Goal: Information Seeking & Learning: Learn about a topic

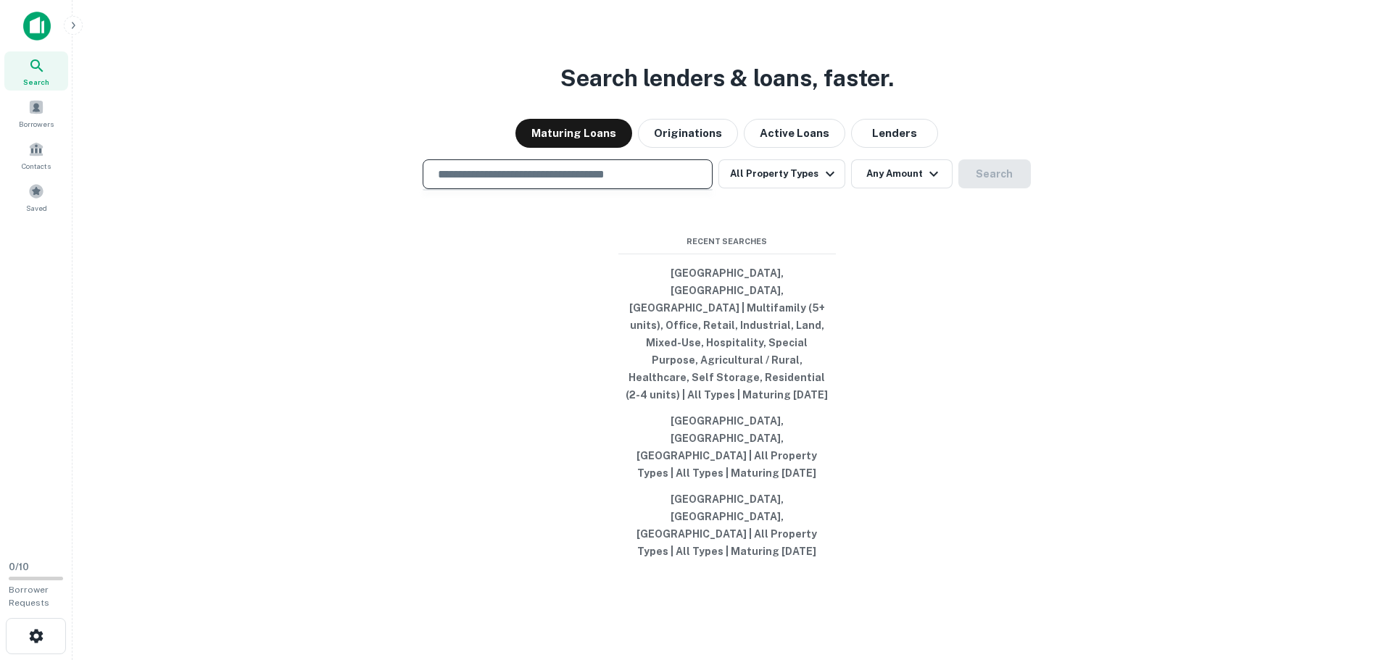
click at [533, 183] on input "text" at bounding box center [567, 174] width 277 height 17
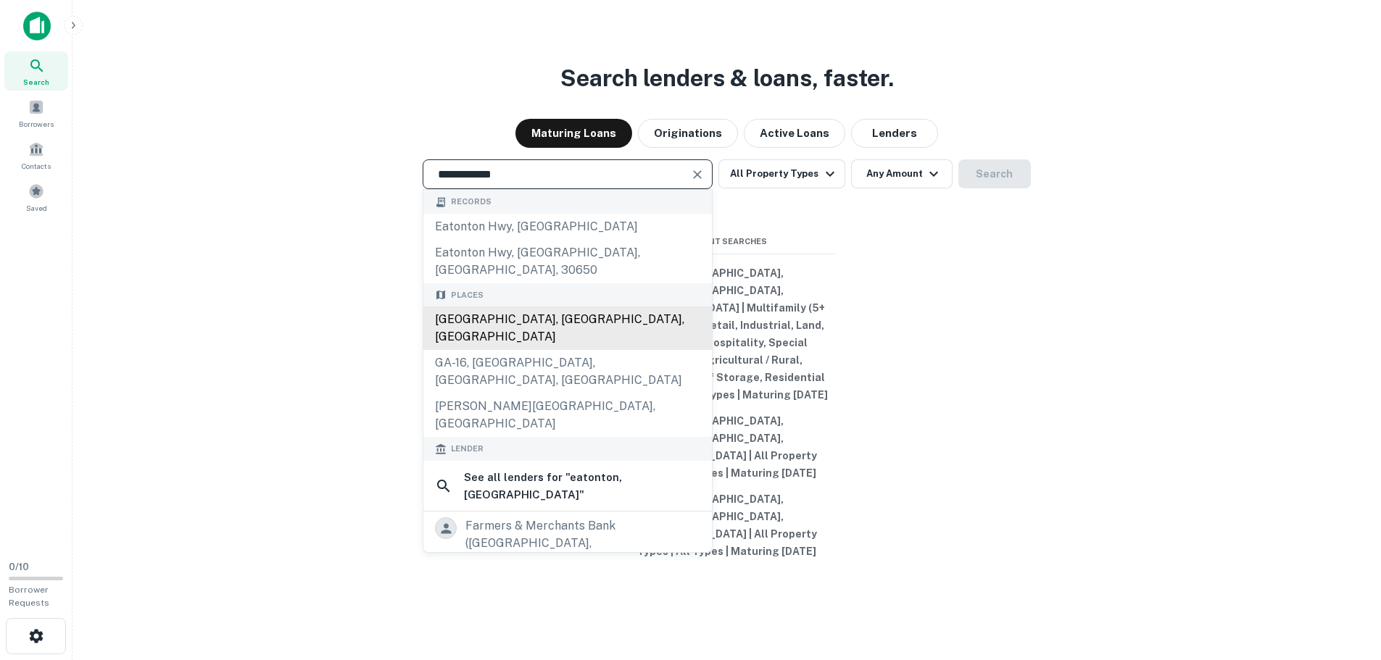
click at [540, 350] on div "Eatonton, GA, USA" at bounding box center [567, 328] width 288 height 43
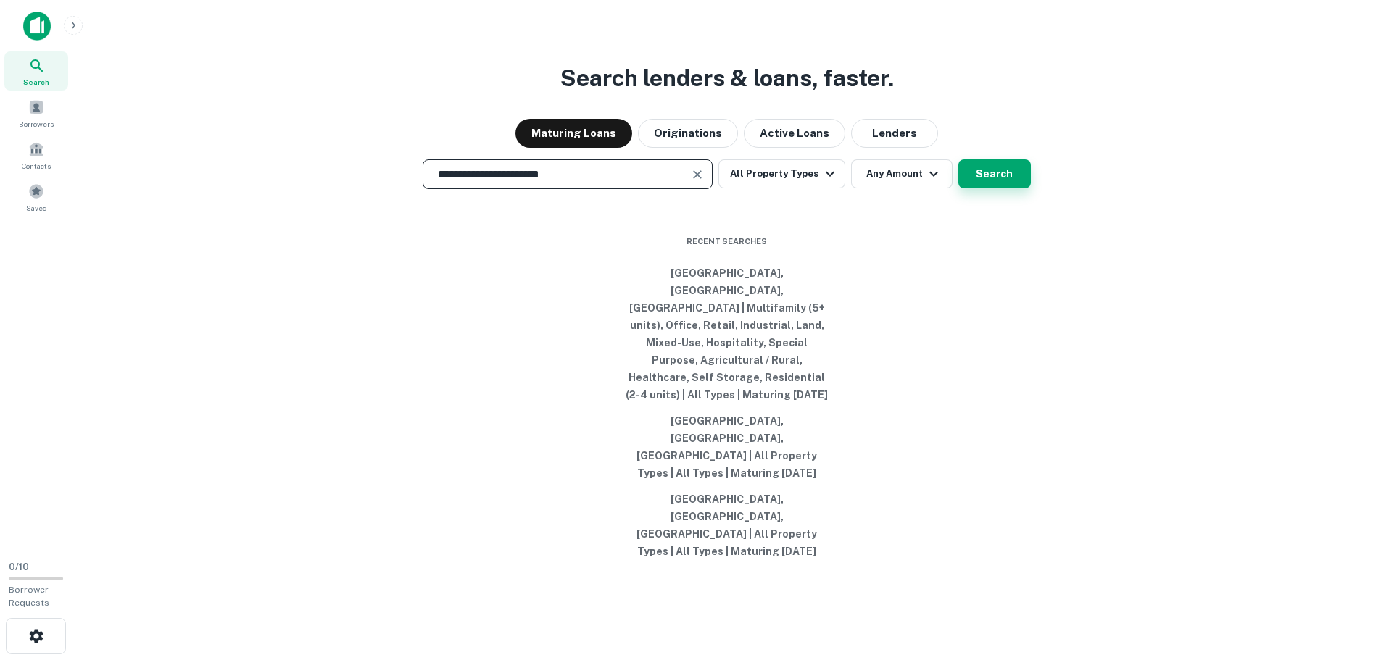
type input "**********"
click at [1002, 188] on button "Search" at bounding box center [994, 173] width 72 height 29
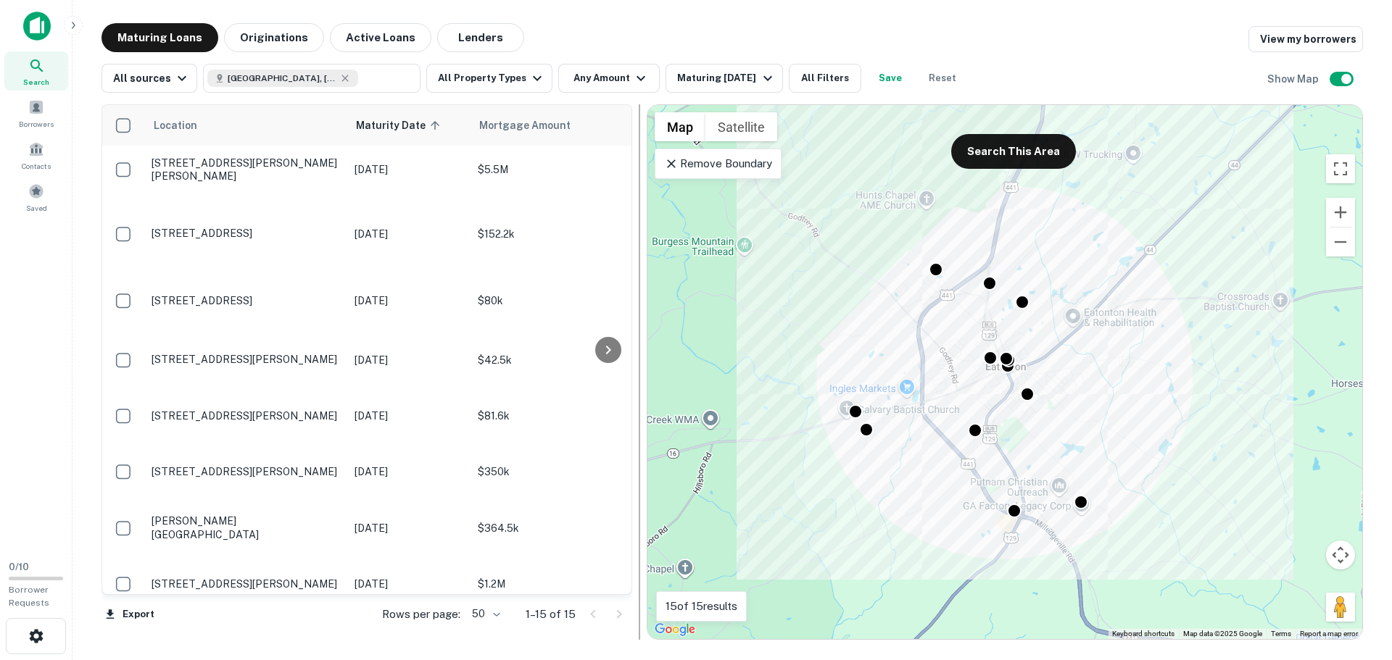
drag, startPoint x: 378, startPoint y: 282, endPoint x: 644, endPoint y: 281, distance: 266.8
click at [644, 281] on div at bounding box center [639, 372] width 14 height 536
click at [829, 83] on button "All Filters" at bounding box center [825, 78] width 72 height 29
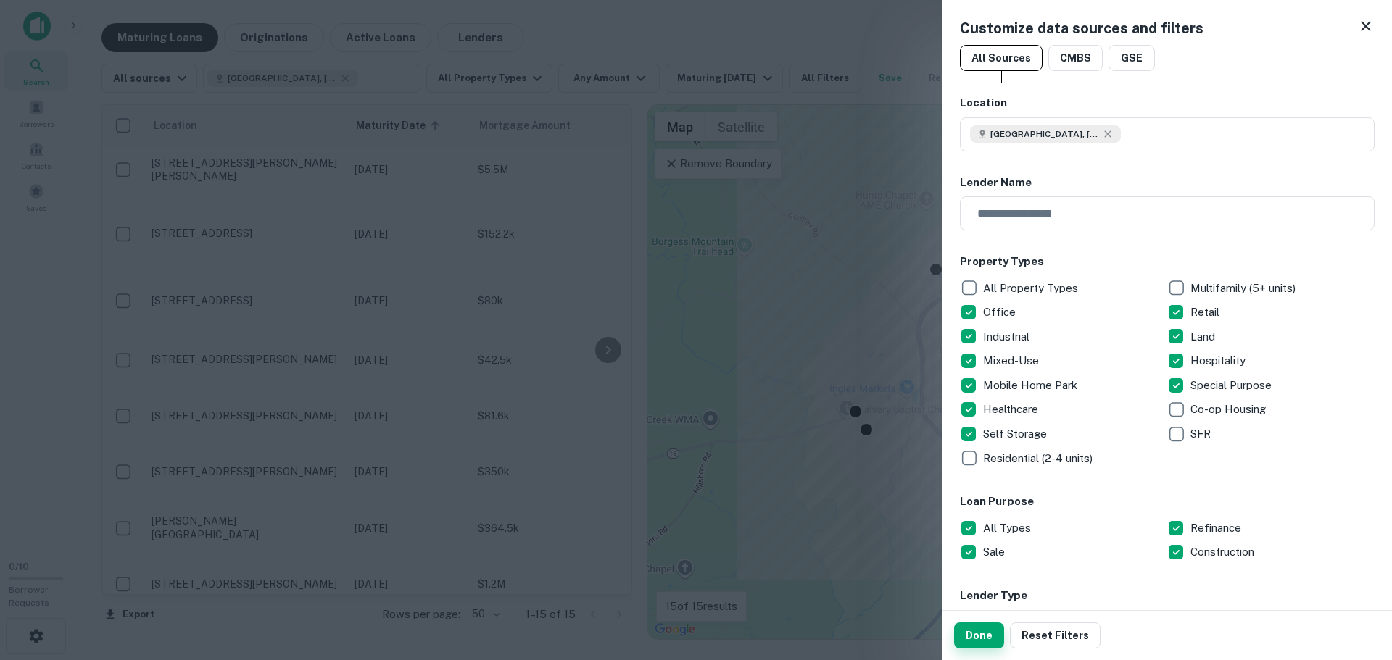
click at [983, 640] on button "Done" at bounding box center [979, 636] width 50 height 26
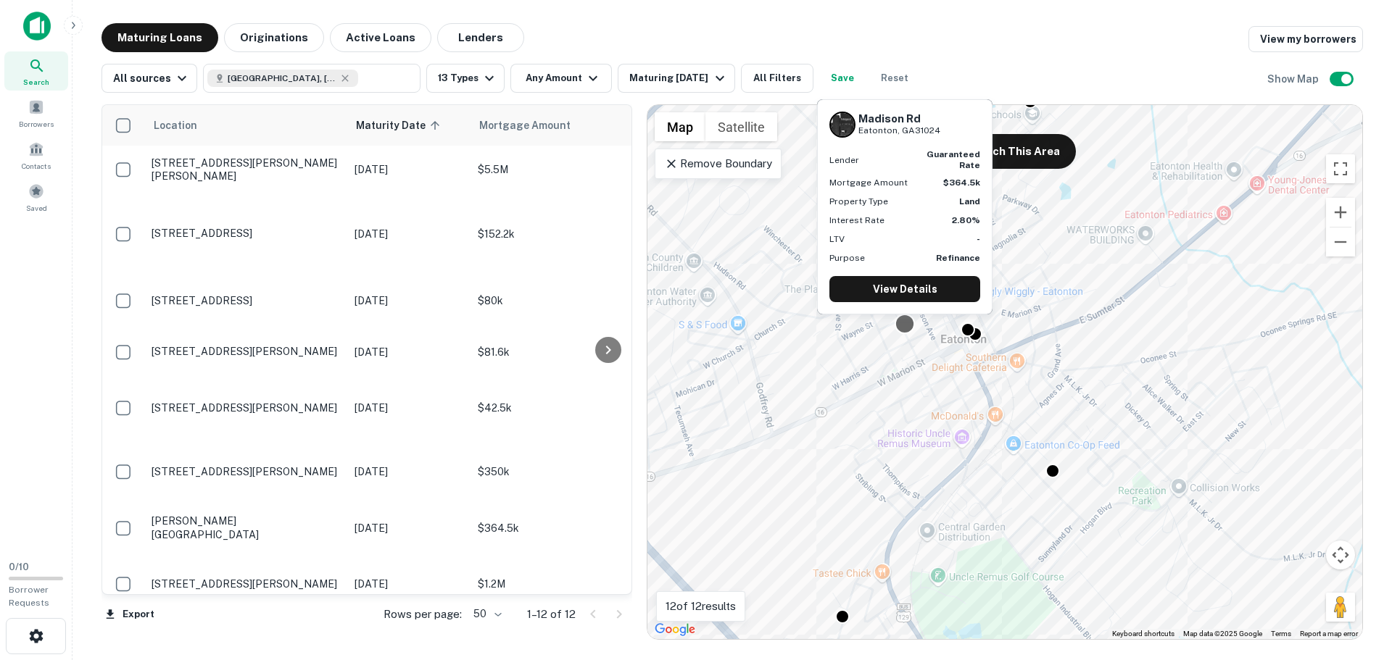
click at [902, 325] on div at bounding box center [904, 323] width 21 height 21
click at [909, 293] on link "View Details" at bounding box center [904, 289] width 151 height 26
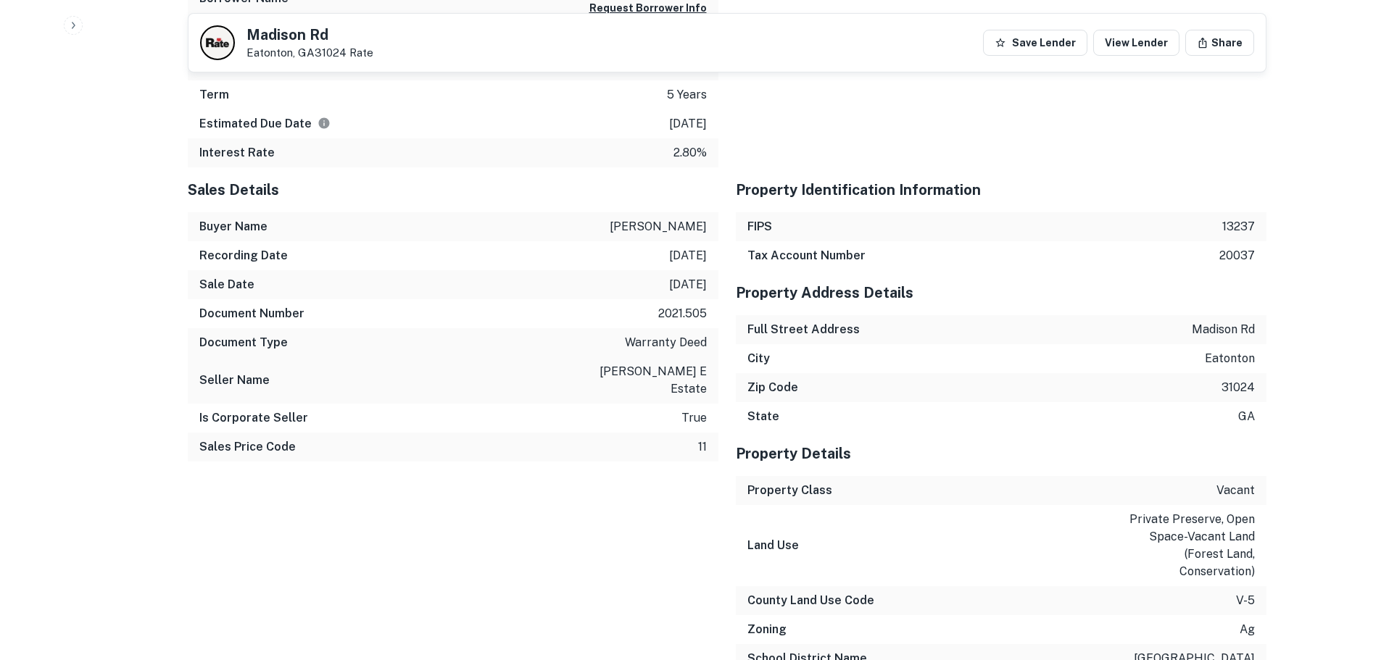
scroll to position [918, 0]
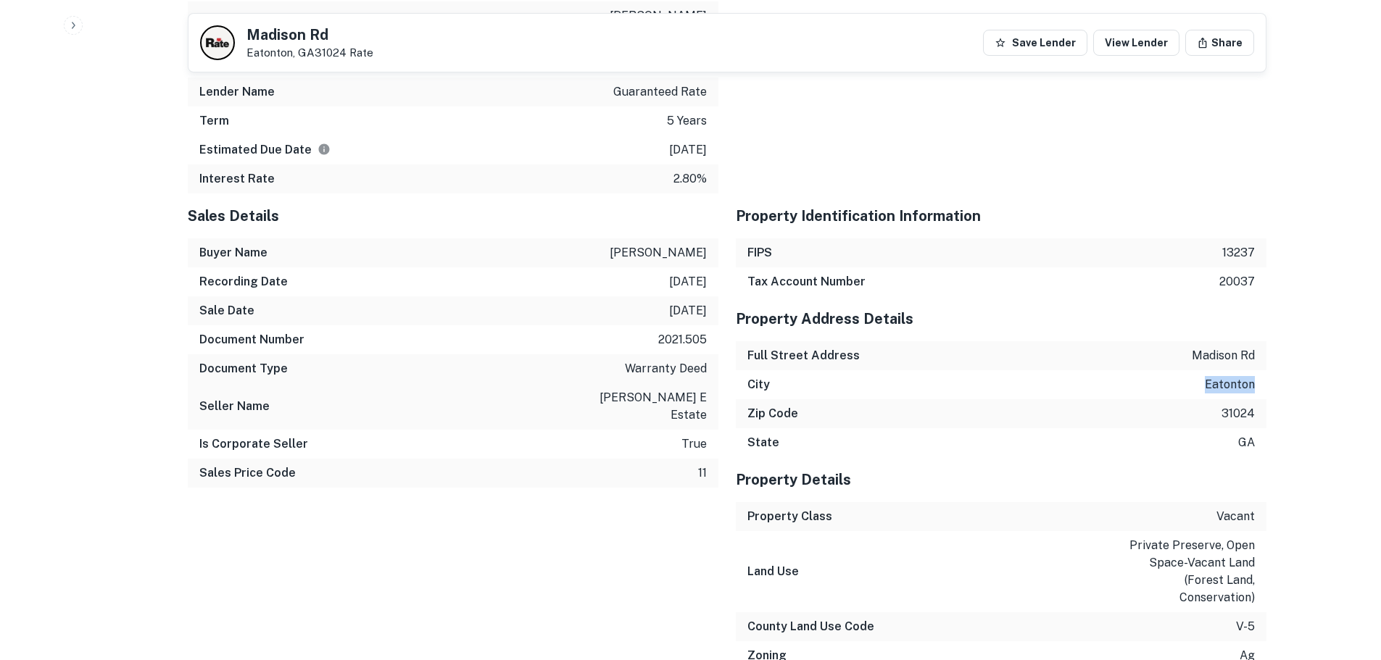
drag, startPoint x: 1207, startPoint y: 383, endPoint x: 1270, endPoint y: 386, distance: 63.1
click at [1270, 386] on div "Back to search Madison Rd Eatonton, GA31024 Rate Save Lender View Lender Share …" at bounding box center [726, 92] width 1113 height 1972
copy p "eatonton"
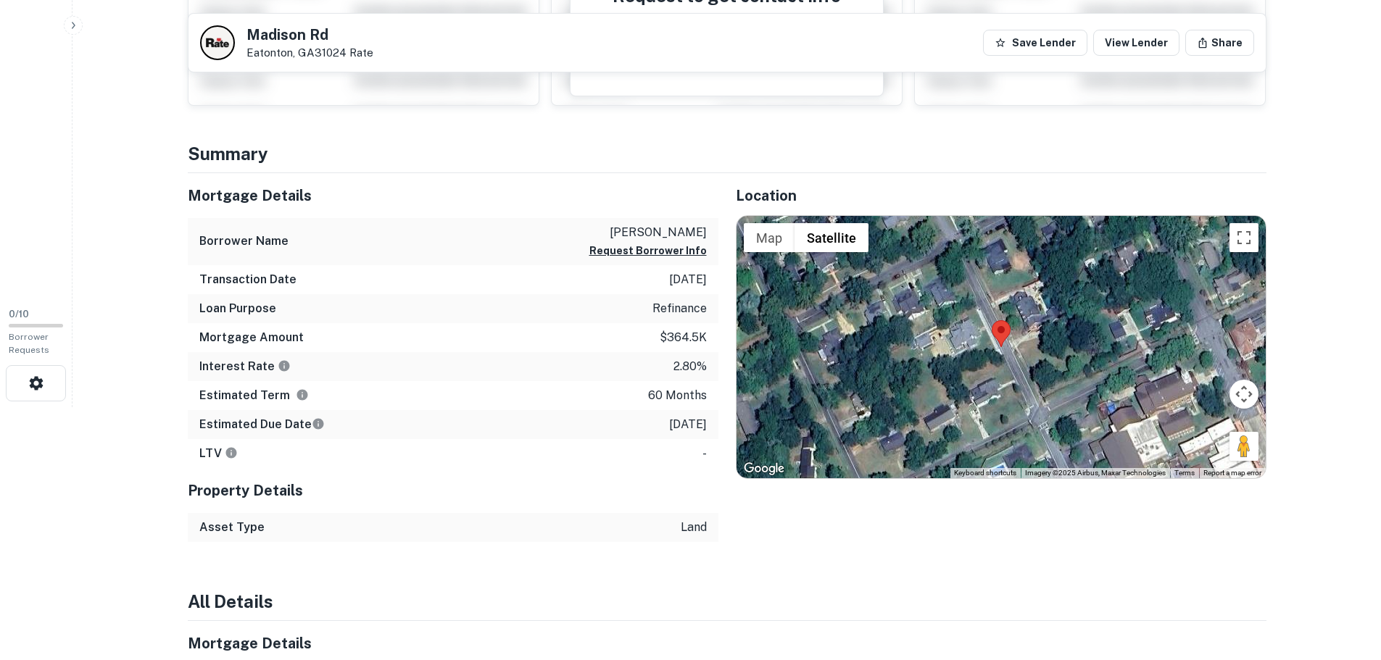
scroll to position [217, 0]
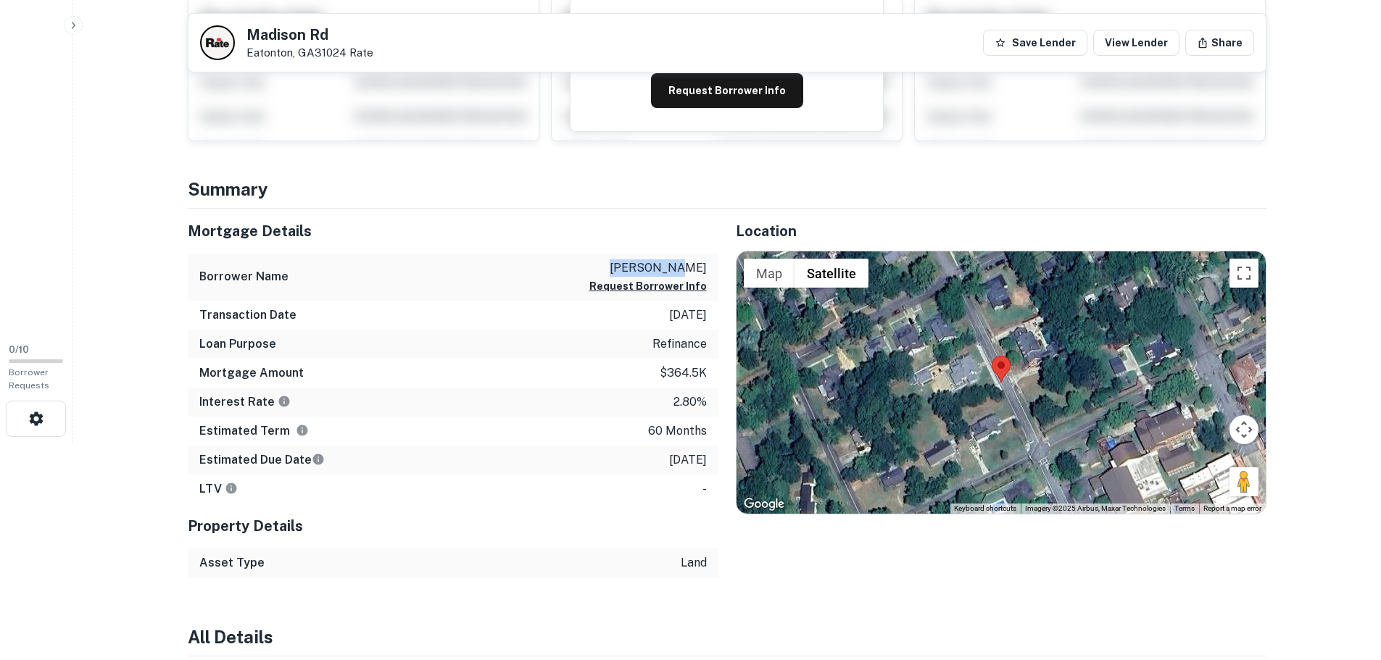
drag, startPoint x: 647, startPoint y: 269, endPoint x: 709, endPoint y: 270, distance: 62.3
click at [709, 270] on div "Borrower Name lunt jacob Request Borrower Info" at bounding box center [453, 277] width 531 height 47
copy p "lunt jacob"
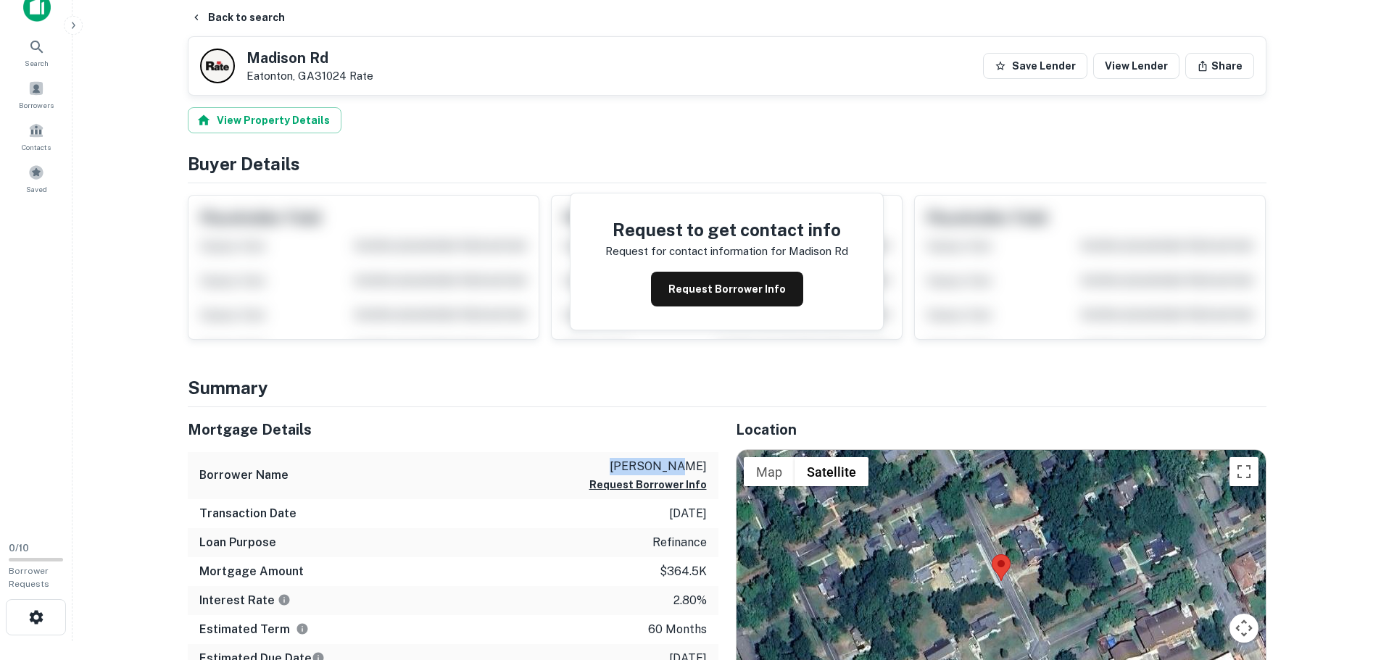
scroll to position [0, 0]
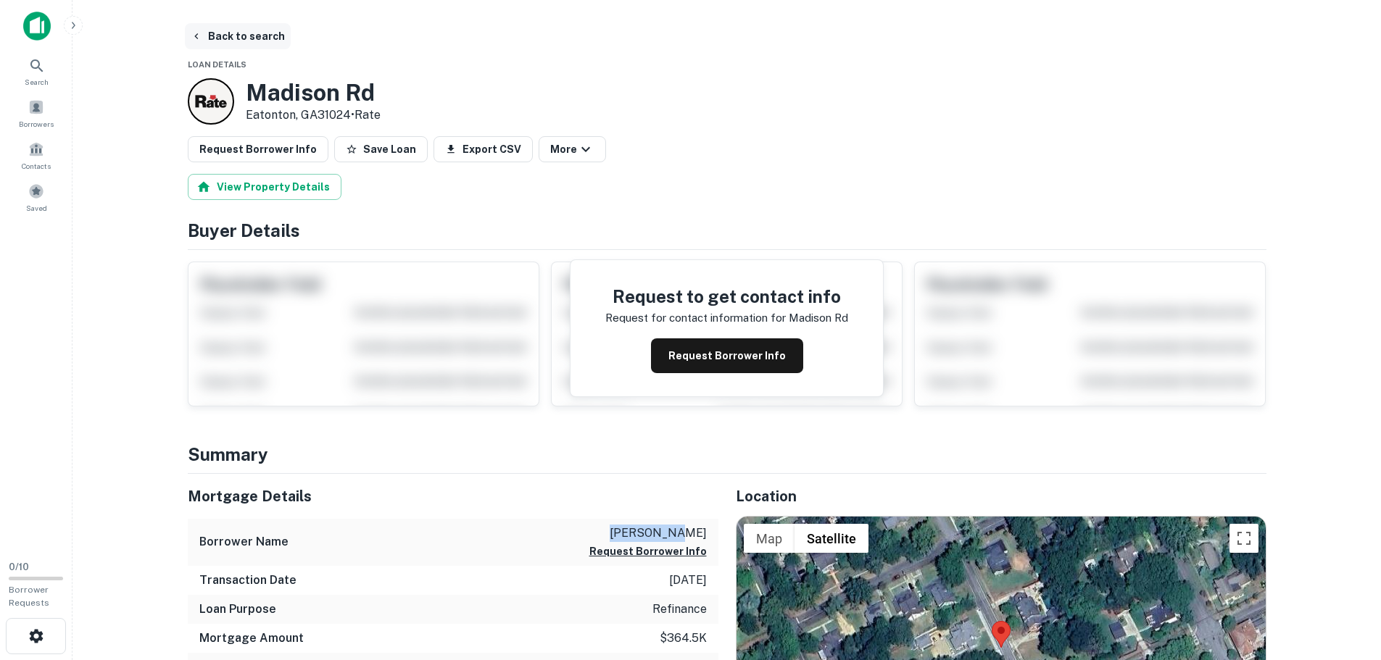
click at [223, 41] on button "Back to search" at bounding box center [238, 36] width 106 height 26
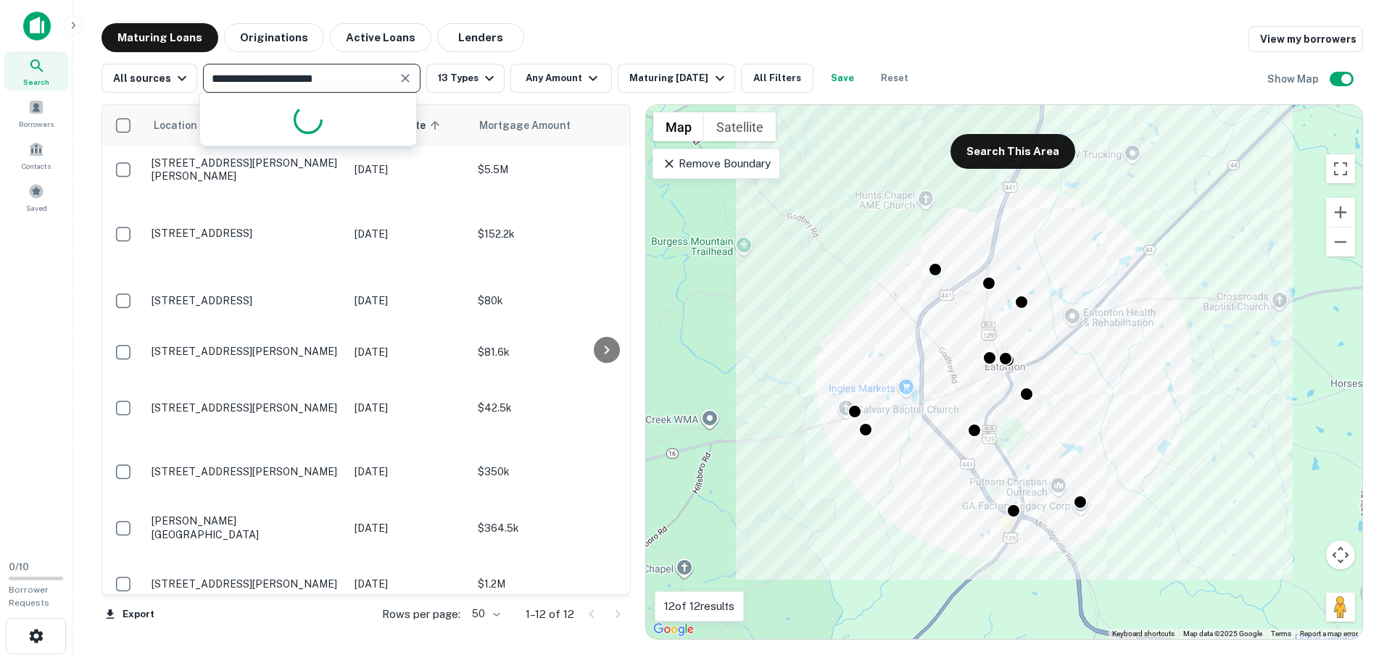
click at [396, 78] on div "**********" at bounding box center [311, 78] width 217 height 29
type input "**********"
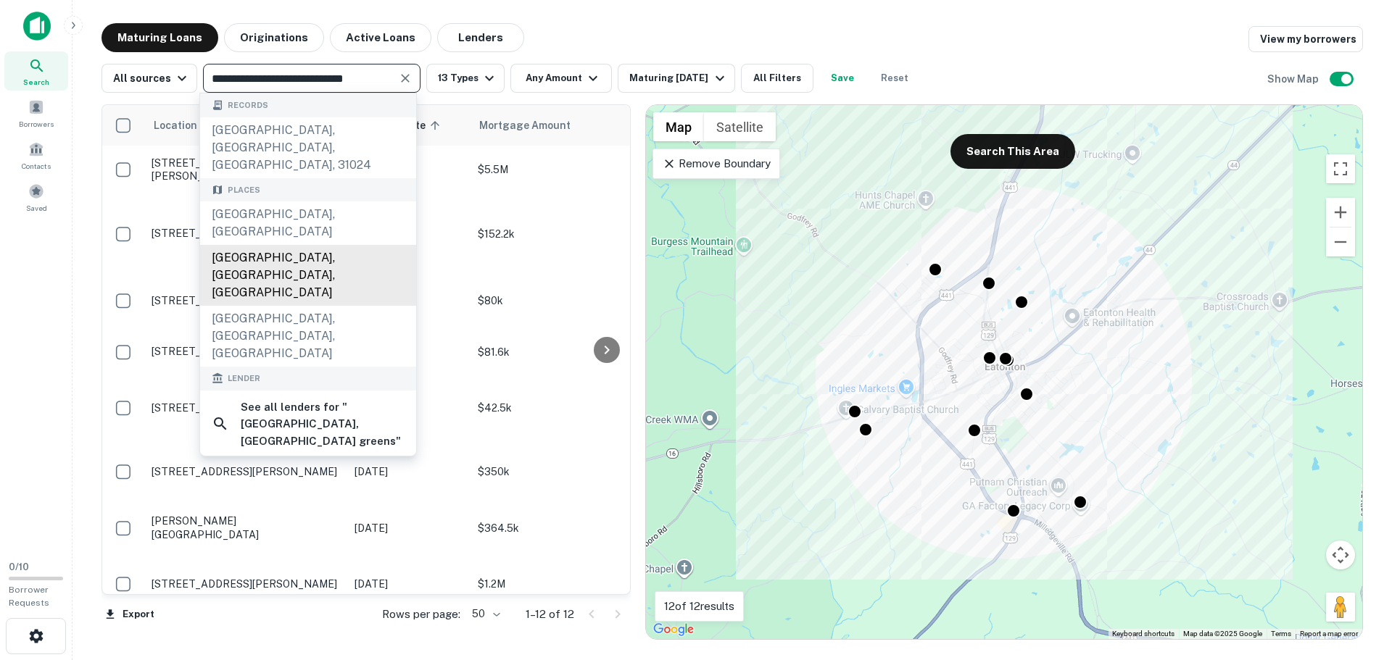
click at [323, 245] on div "[GEOGRAPHIC_DATA], [GEOGRAPHIC_DATA], [GEOGRAPHIC_DATA]" at bounding box center [308, 275] width 216 height 61
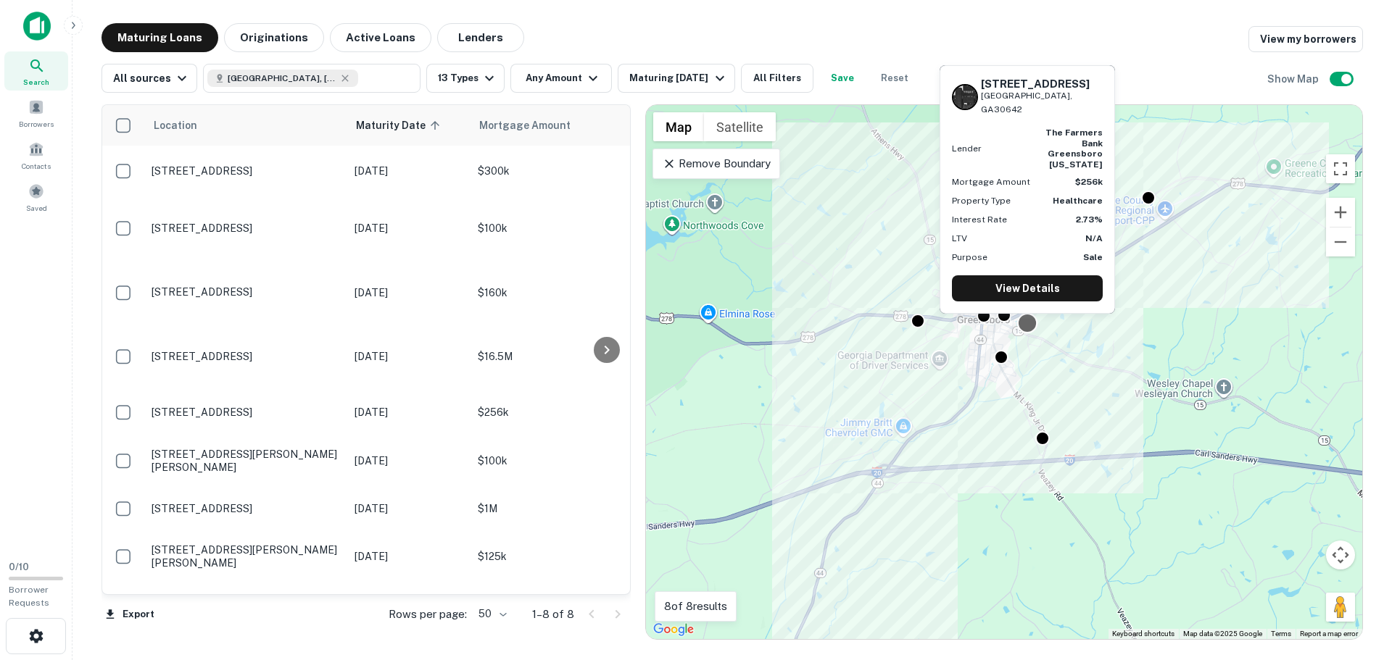
click at [1028, 326] on div at bounding box center [1027, 322] width 21 height 21
click at [1027, 294] on link "View Details" at bounding box center [1027, 288] width 151 height 26
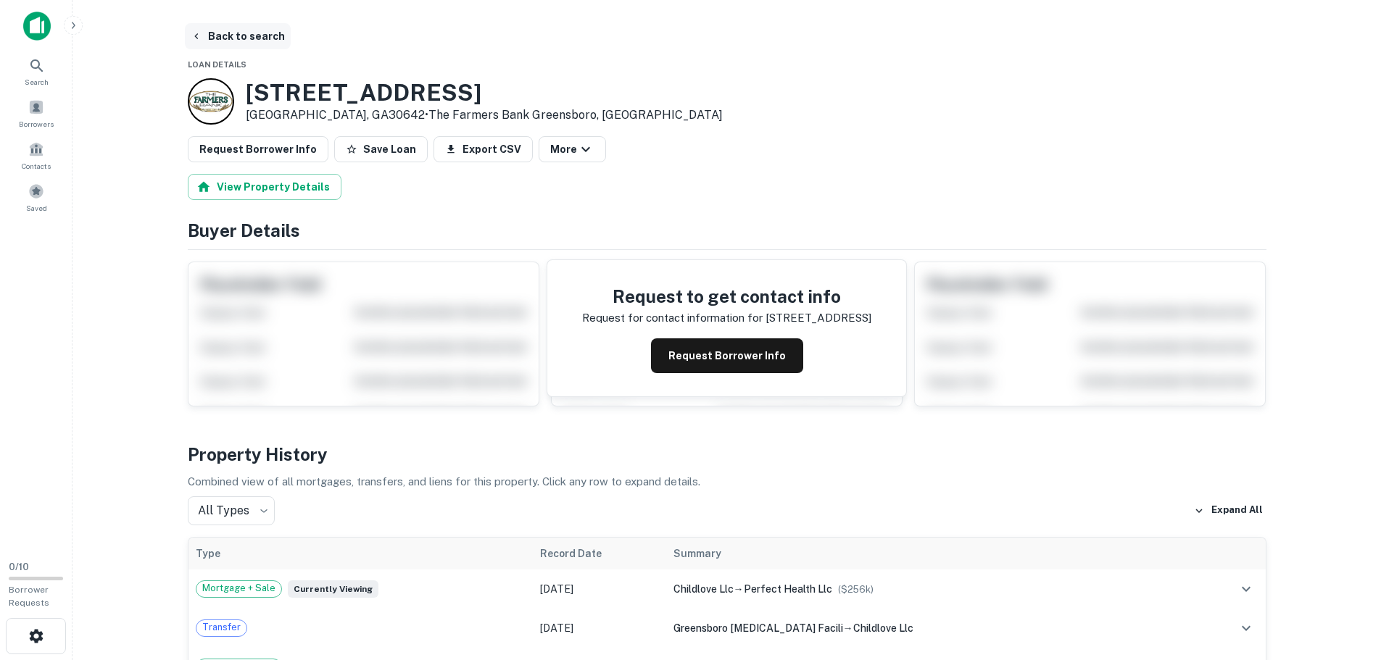
click at [231, 41] on button "Back to search" at bounding box center [238, 36] width 106 height 26
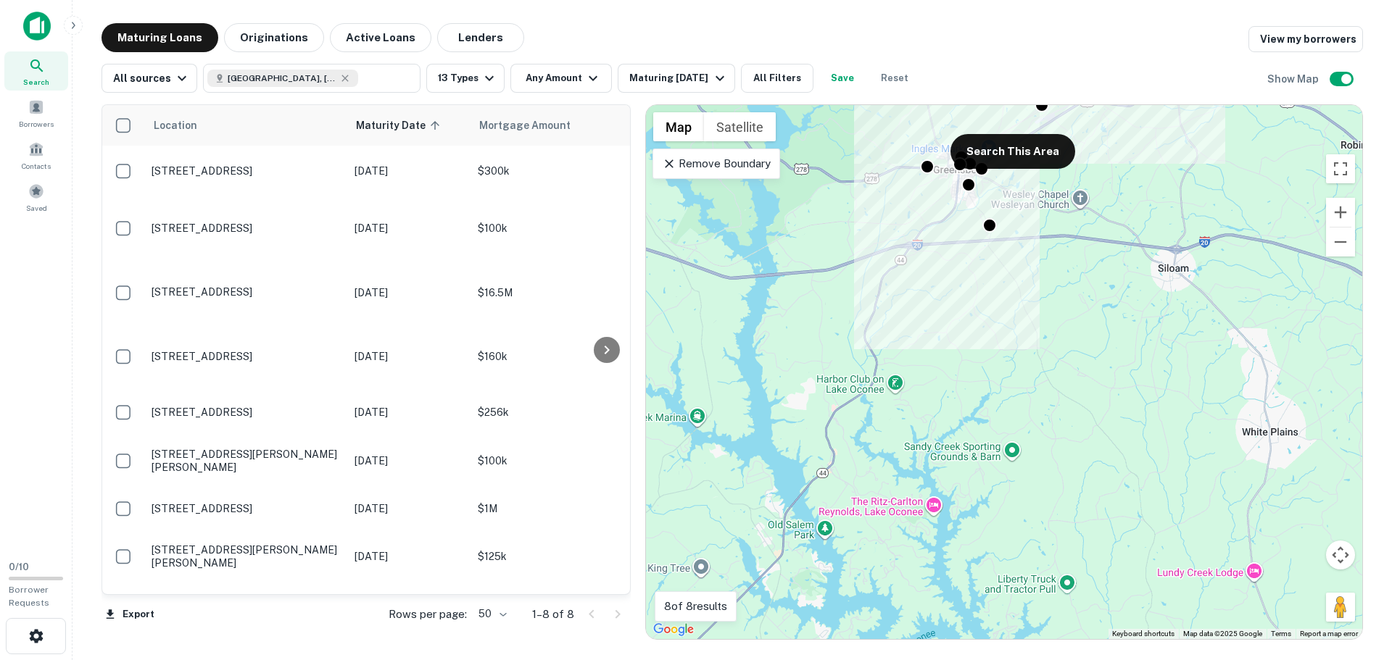
drag, startPoint x: 800, startPoint y: 560, endPoint x: 915, endPoint y: 279, distance: 303.7
click at [915, 279] on div "To activate drag with keyboard, press Alt + Enter. Once in keyboard drag state,…" at bounding box center [1004, 372] width 716 height 534
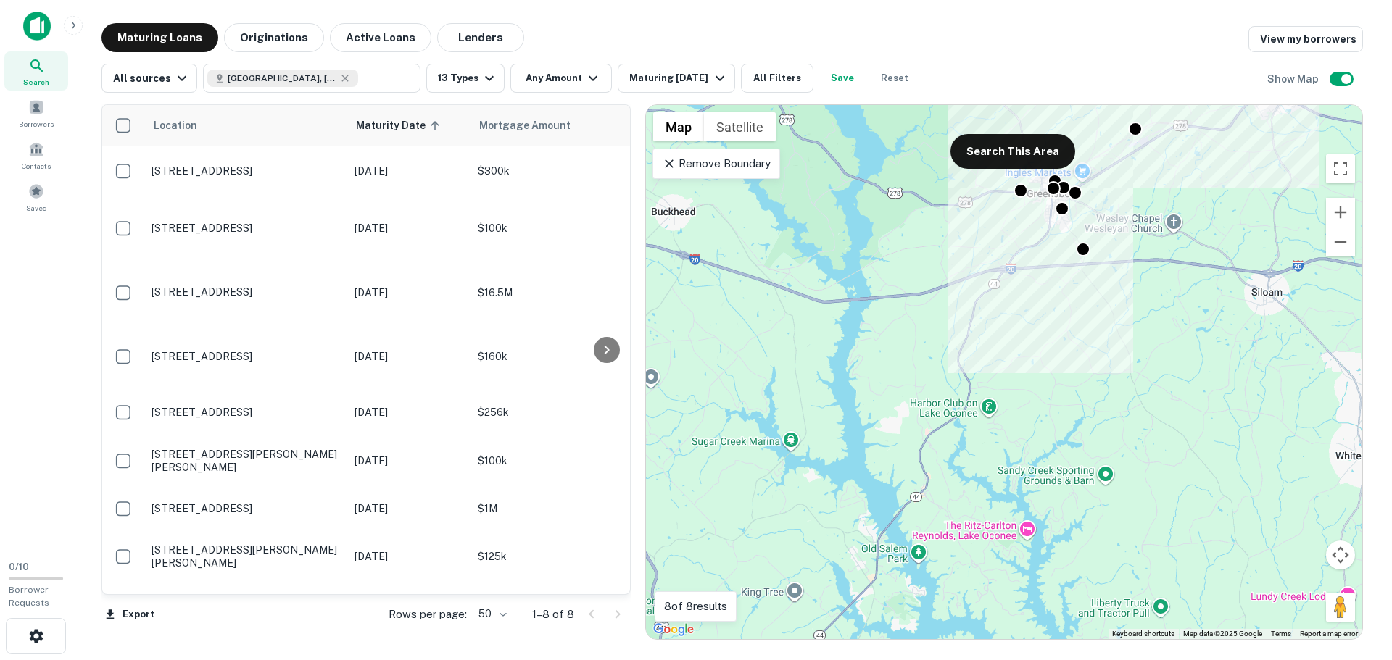
drag, startPoint x: 844, startPoint y: 365, endPoint x: 941, endPoint y: 417, distance: 109.9
click at [941, 417] on div "To activate drag with keyboard, press Alt + Enter. Once in keyboard drag state,…" at bounding box center [1004, 372] width 716 height 534
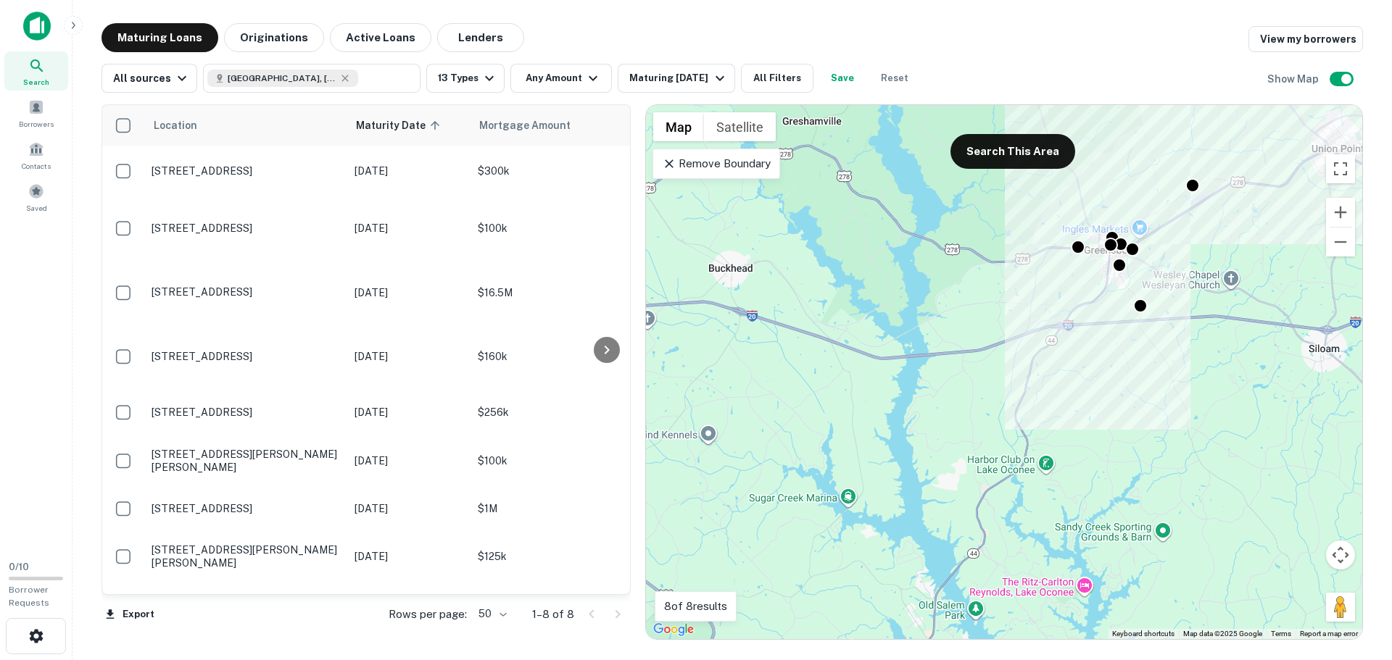
drag, startPoint x: 853, startPoint y: 284, endPoint x: 907, endPoint y: 328, distance: 69.1
click at [907, 328] on div "To activate drag with keyboard, press Alt + Enter. Once in keyboard drag state,…" at bounding box center [1004, 372] width 716 height 534
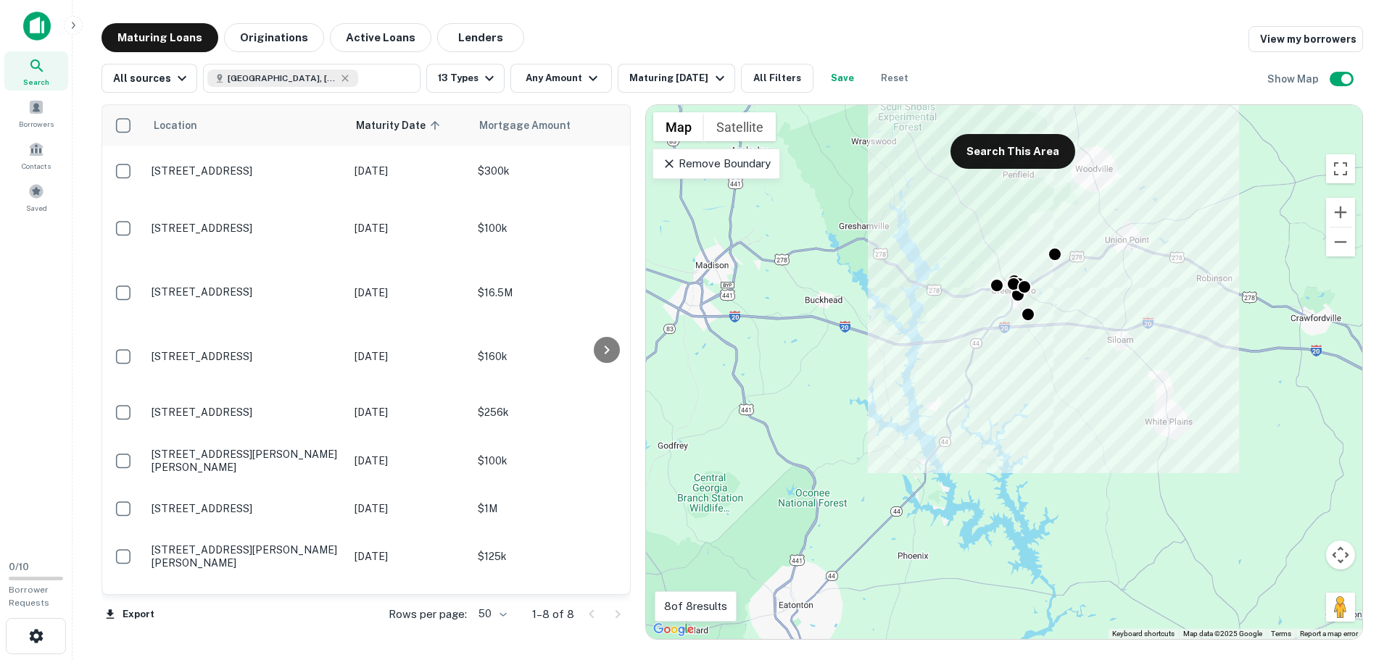
click at [724, 165] on p "Remove Boundary" at bounding box center [716, 163] width 108 height 17
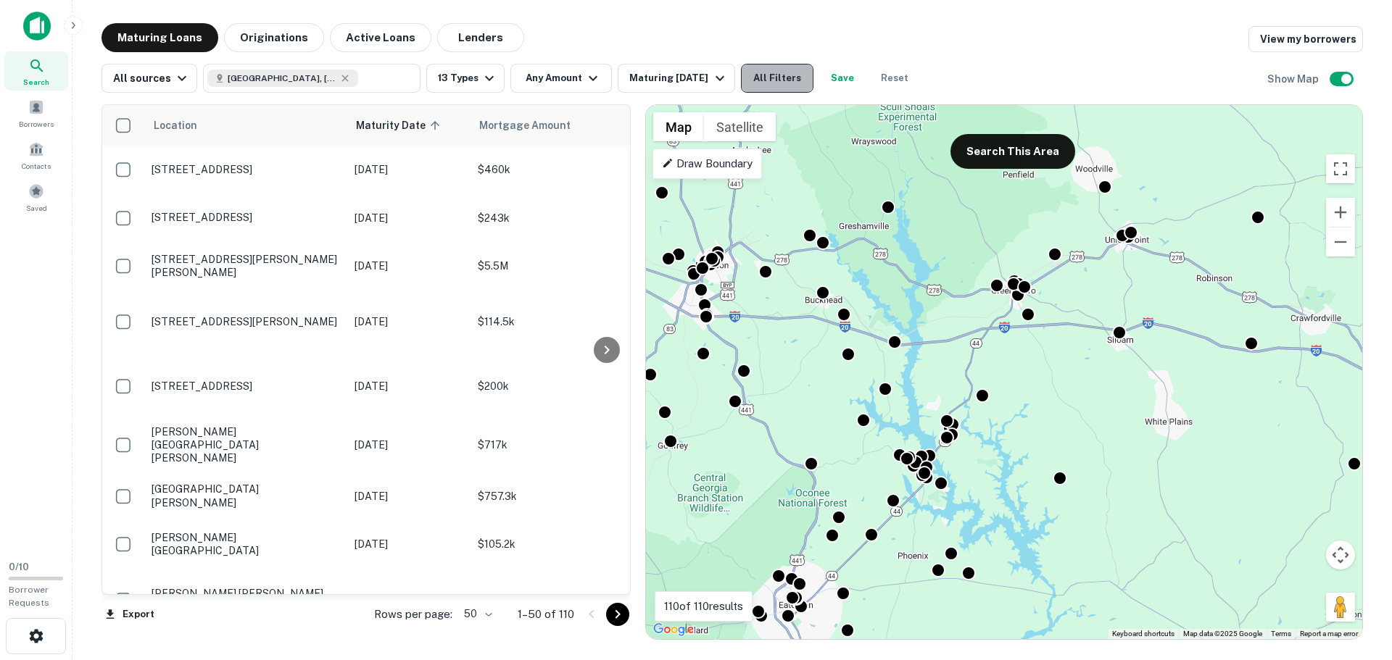
click at [794, 86] on button "All Filters" at bounding box center [777, 78] width 72 height 29
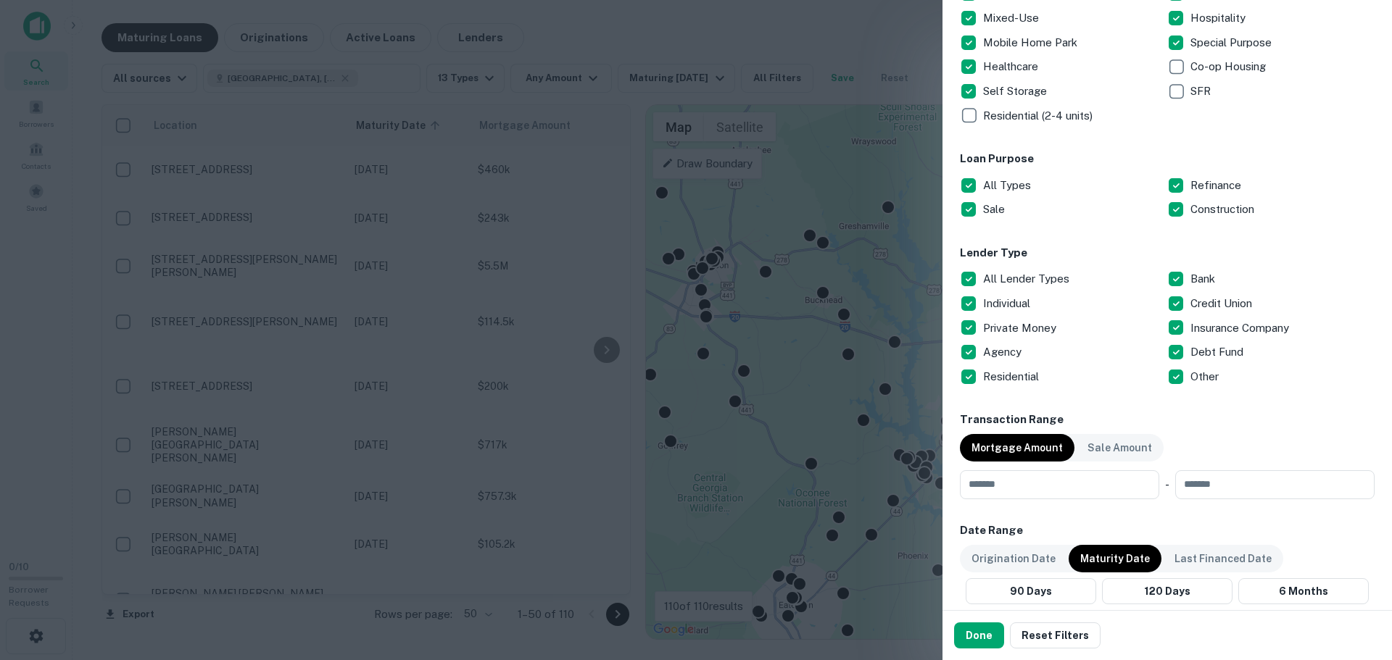
scroll to position [362, 0]
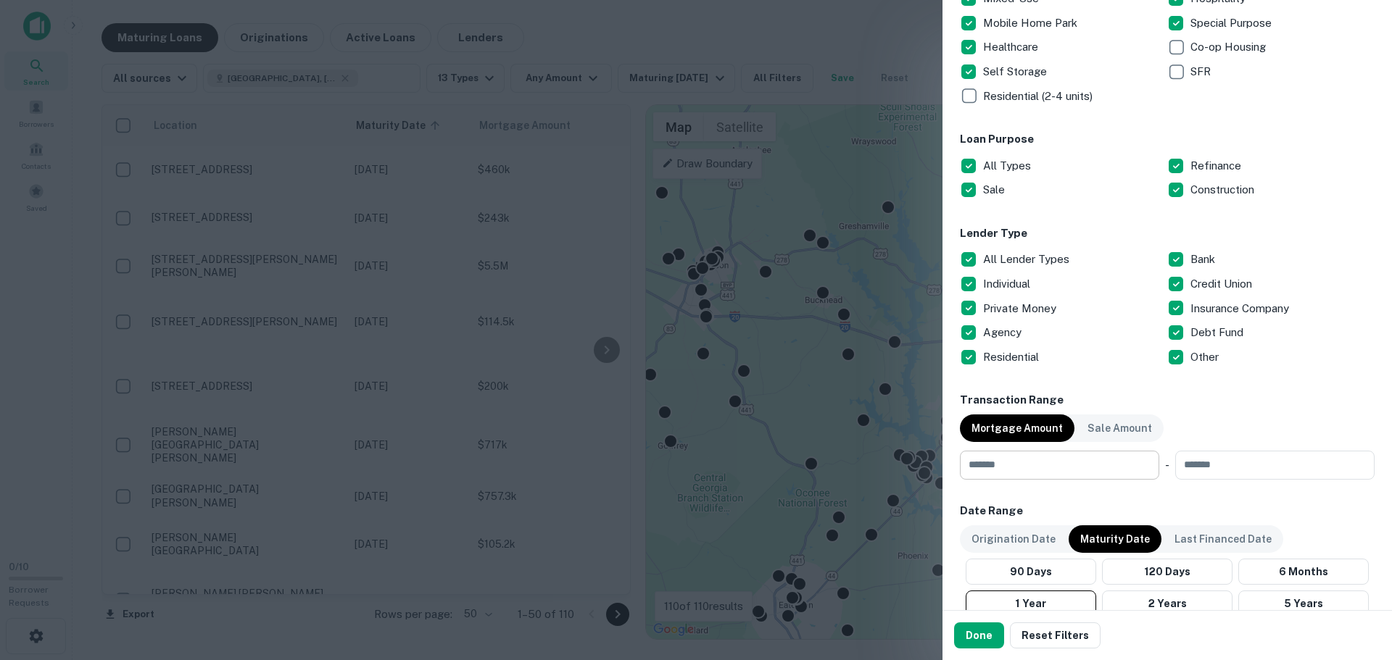
click at [1039, 469] on input "number" at bounding box center [1054, 465] width 189 height 29
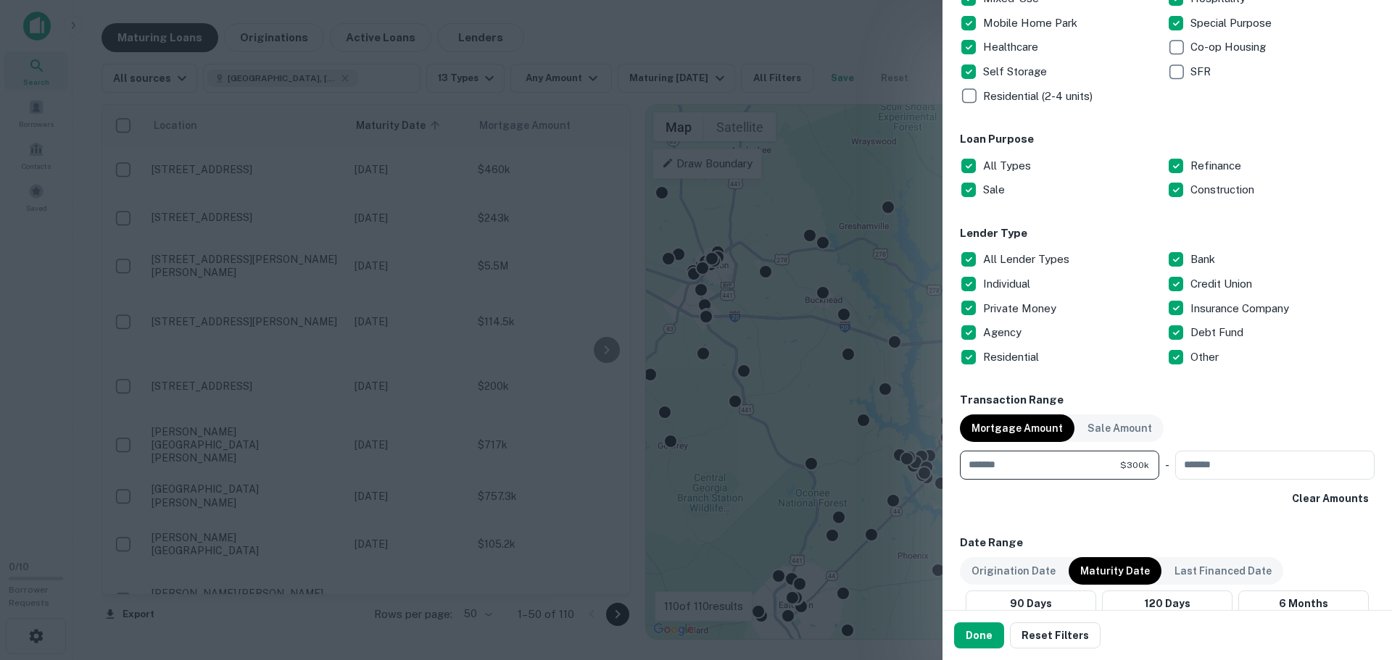
type input "******"
click at [974, 637] on button "Done" at bounding box center [979, 636] width 50 height 26
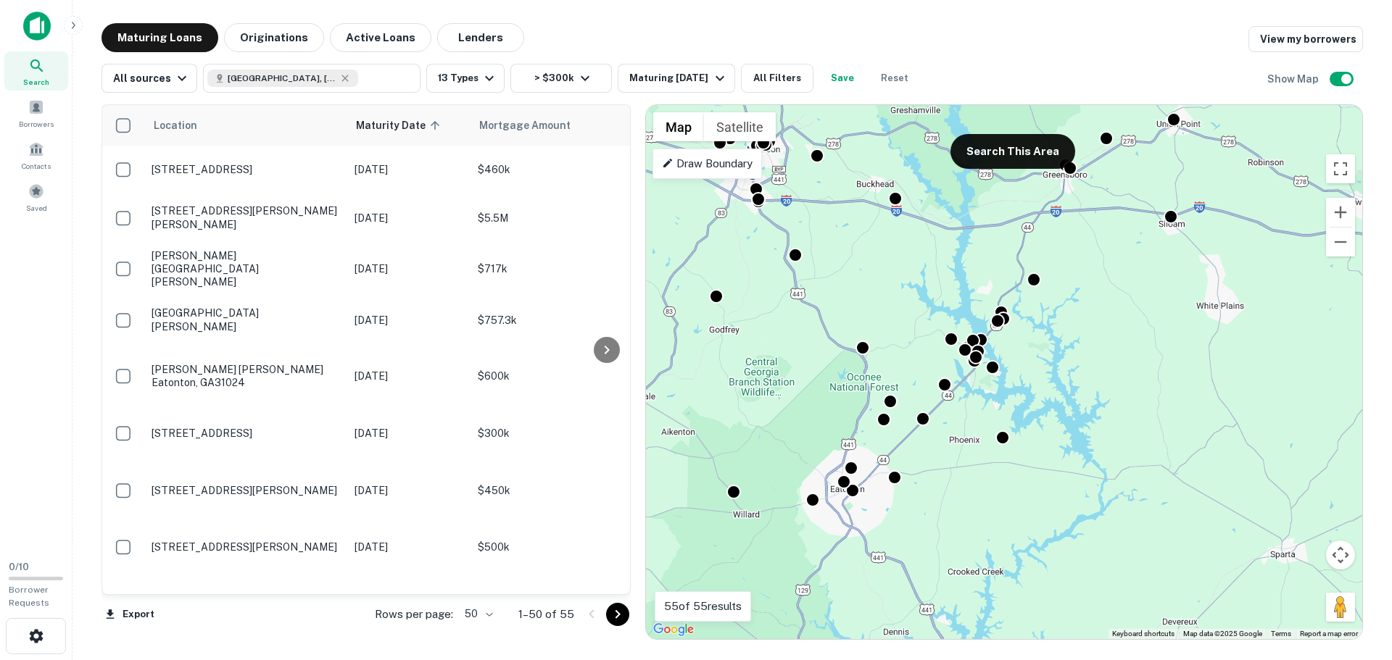
drag, startPoint x: 892, startPoint y: 560, endPoint x: 950, endPoint y: 426, distance: 145.7
click at [950, 426] on div "To activate drag with keyboard, press Alt + Enter. Once in keyboard drag state,…" at bounding box center [1004, 372] width 716 height 534
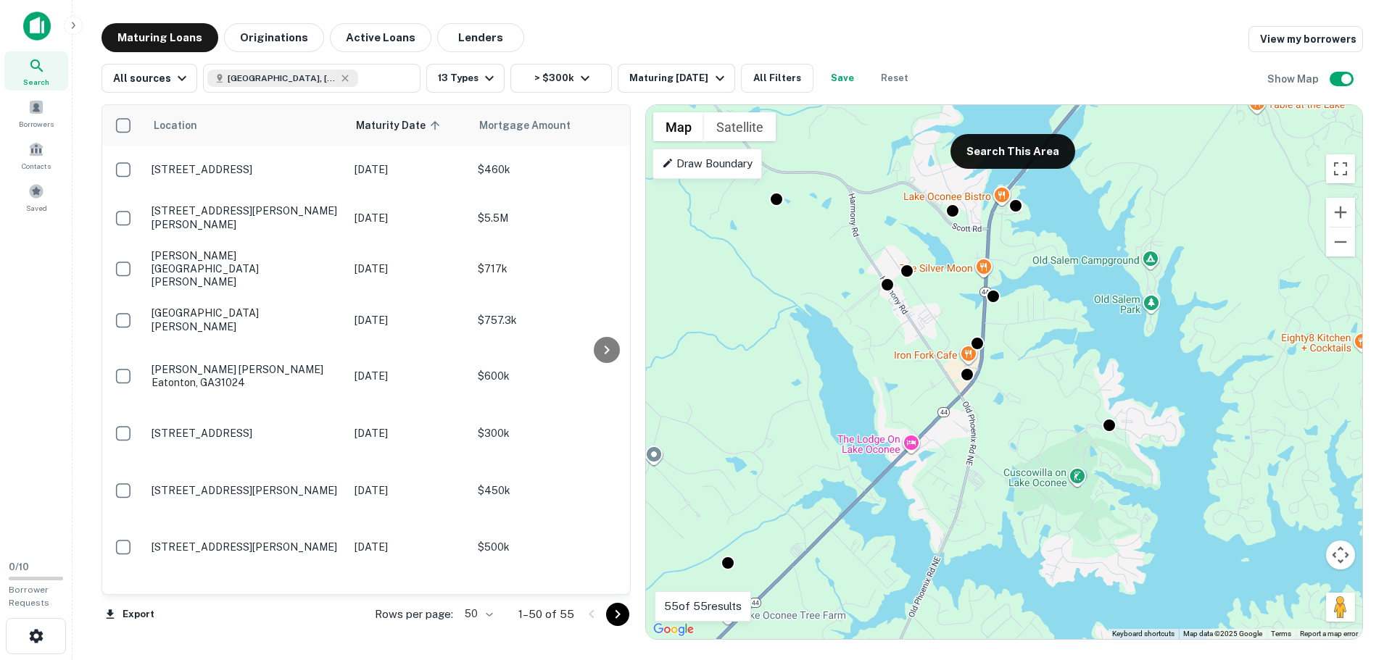
drag, startPoint x: 901, startPoint y: 233, endPoint x: 862, endPoint y: 342, distance: 115.6
click at [862, 342] on div "To activate drag with keyboard, press Alt + Enter. Once in keyboard drag state,…" at bounding box center [1004, 372] width 716 height 534
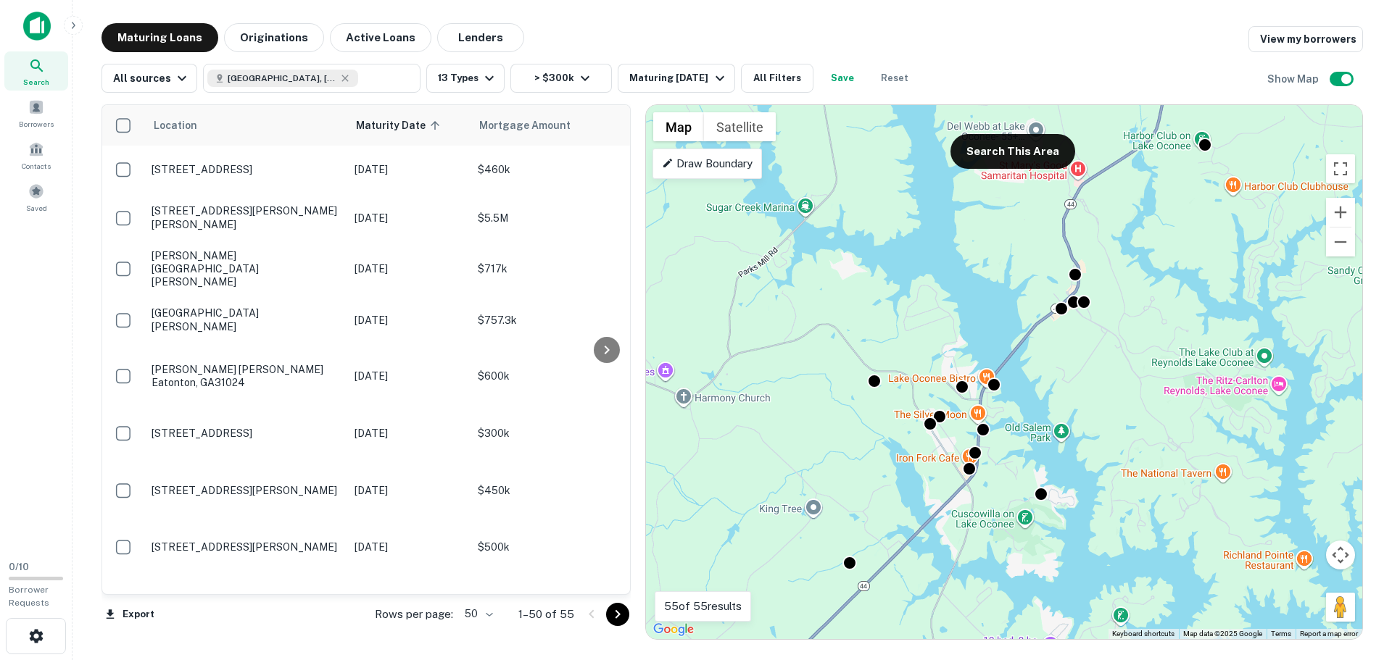
drag, startPoint x: 939, startPoint y: 573, endPoint x: 947, endPoint y: 578, distance: 9.5
click at [947, 578] on div "To activate drag with keyboard, press Alt + Enter. Once in keyboard drag state,…" at bounding box center [1004, 372] width 716 height 534
